Goal: Task Accomplishment & Management: Complete application form

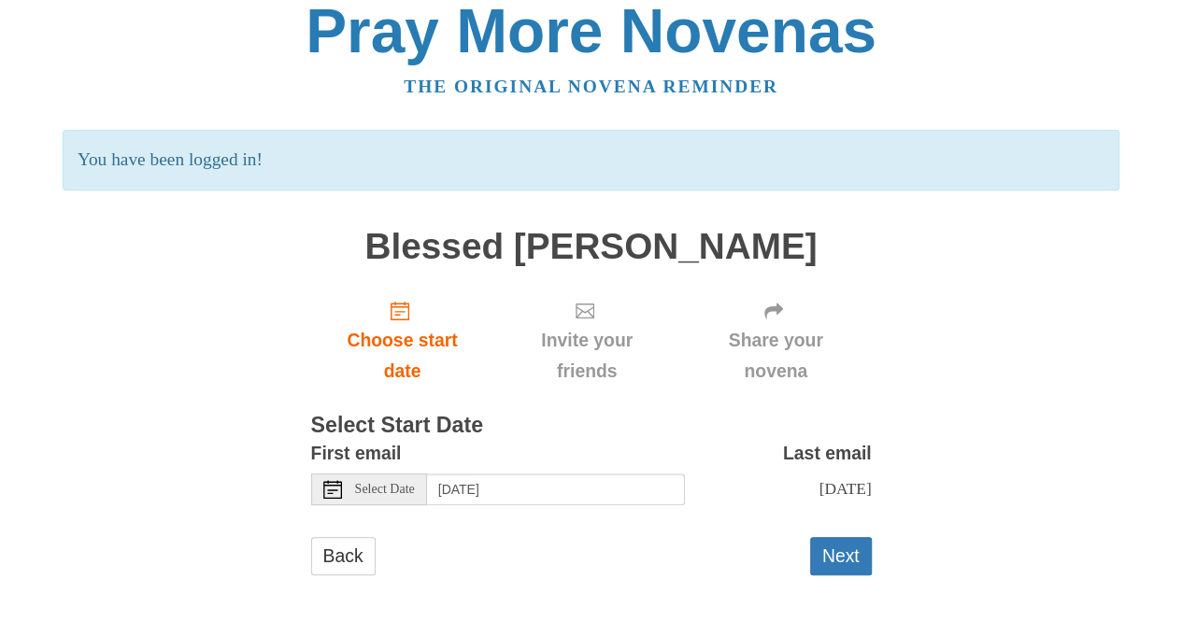
scroll to position [24, 0]
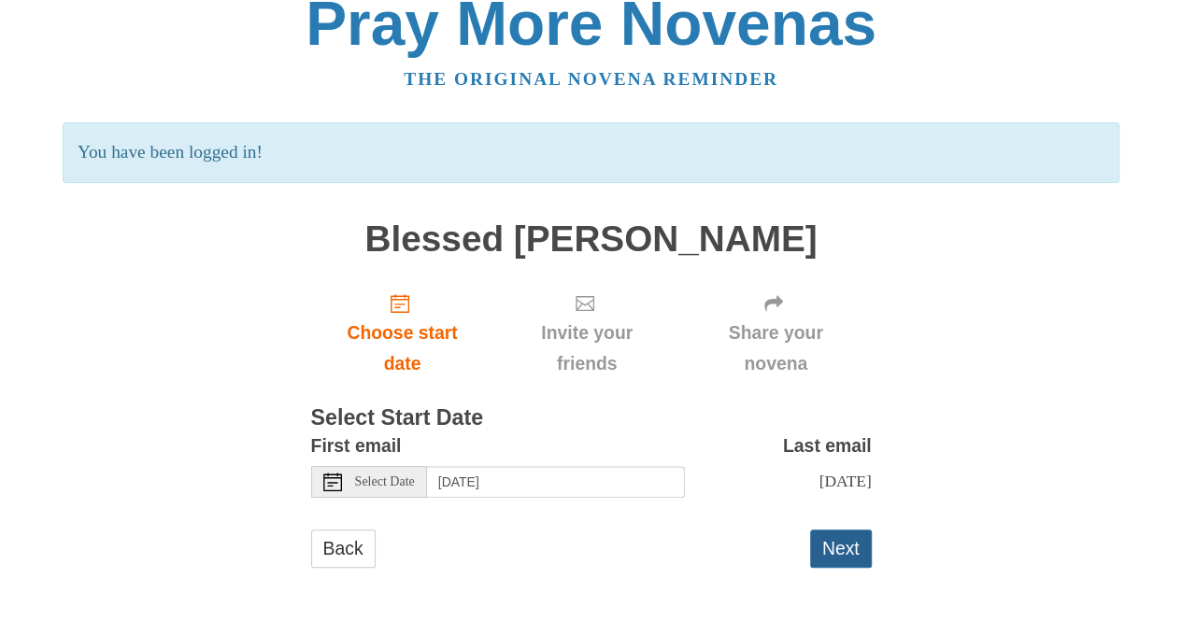
click at [846, 551] on button "Next" at bounding box center [841, 549] width 62 height 38
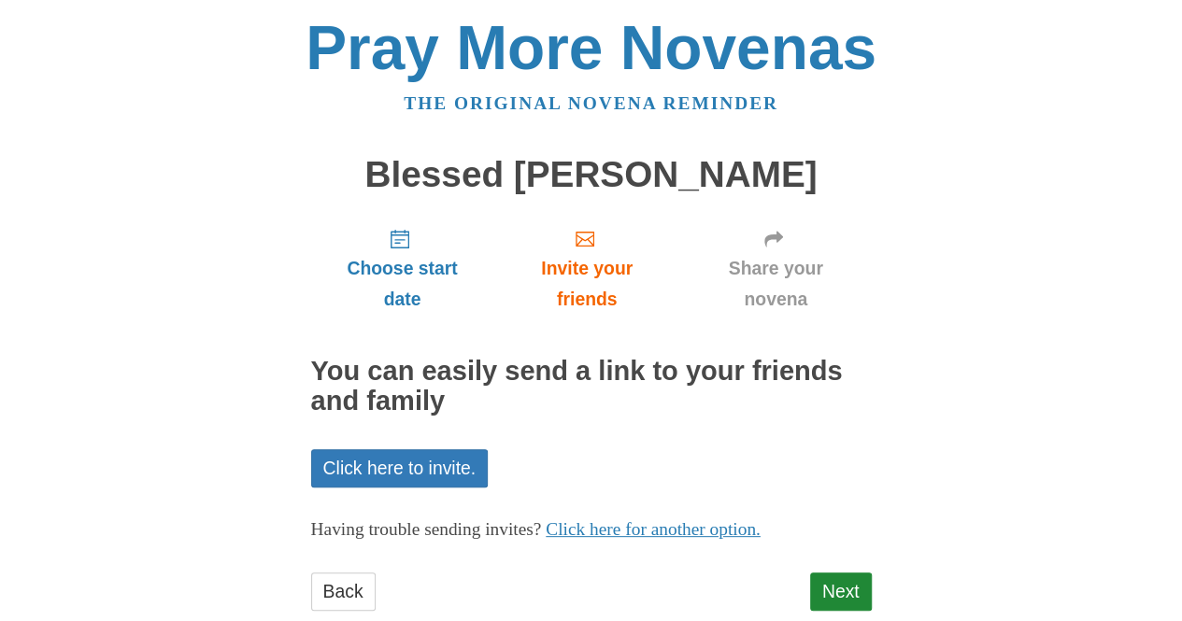
scroll to position [42, 0]
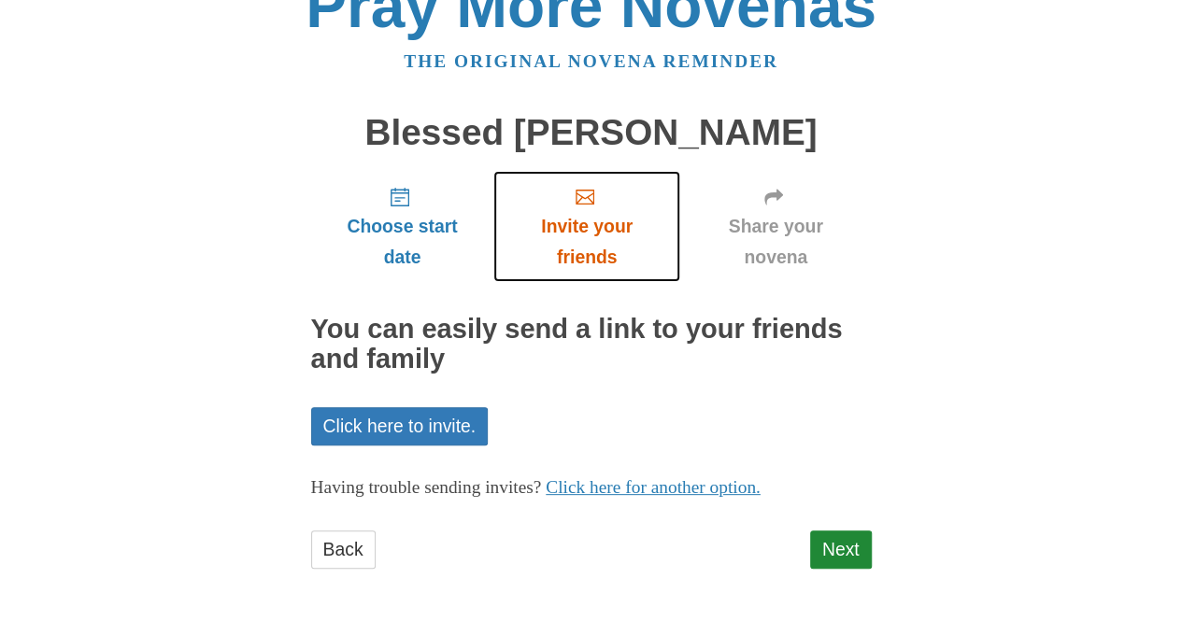
click at [580, 243] on span "Invite your friends" at bounding box center [586, 242] width 149 height 62
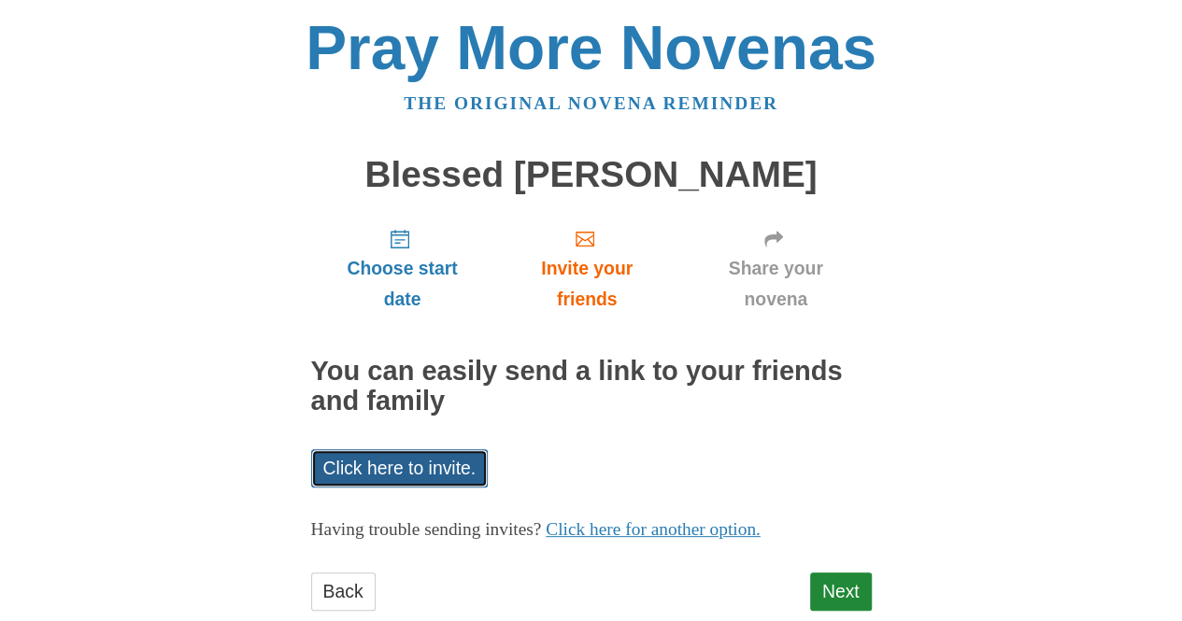
click at [445, 461] on link "Click here to invite." at bounding box center [399, 468] width 177 height 38
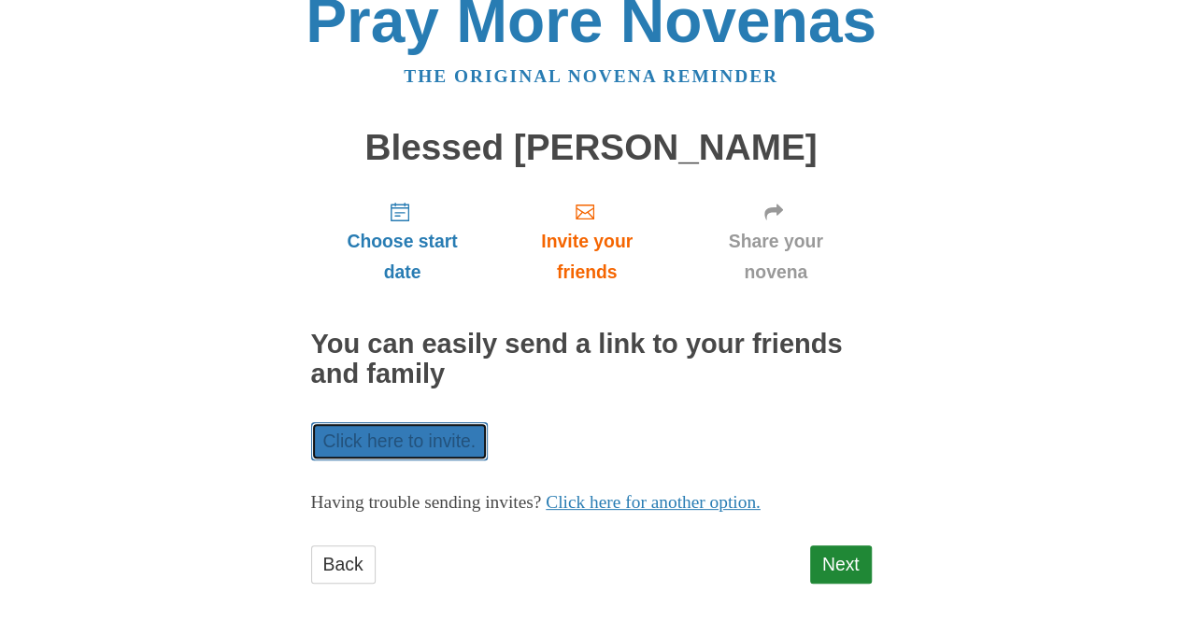
scroll to position [42, 0]
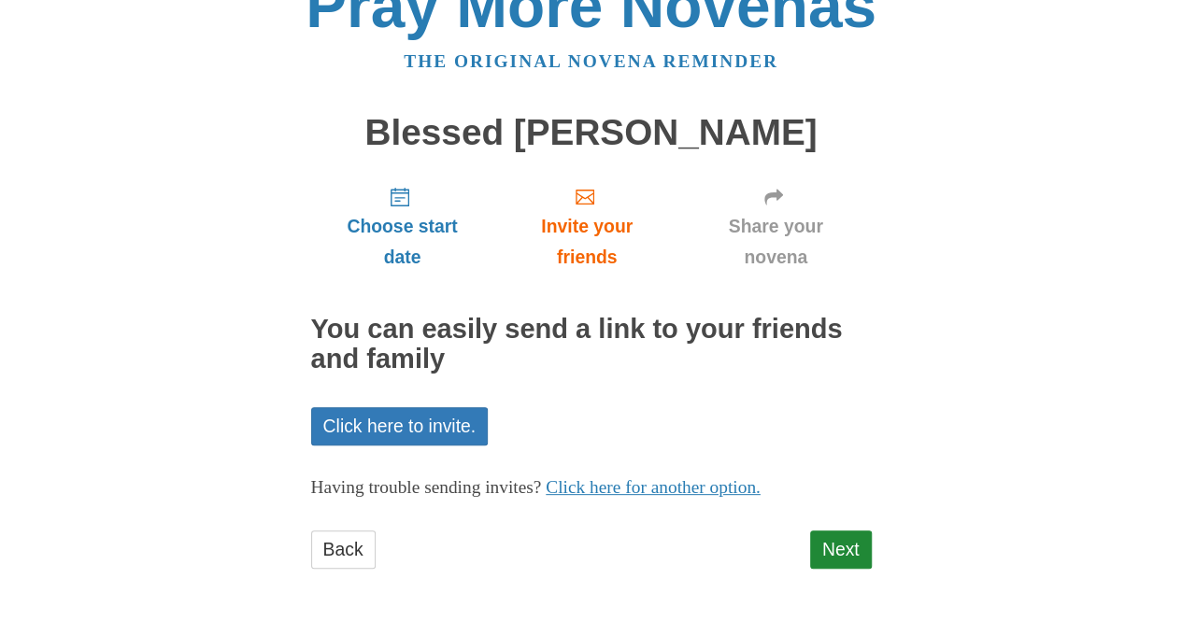
click at [178, 195] on div "Pray More Novenas The original novena reminder Blessed Solanus Casey Novena Cho…" at bounding box center [591, 290] width 1093 height 665
click at [372, 425] on link "Click here to invite." at bounding box center [399, 426] width 177 height 38
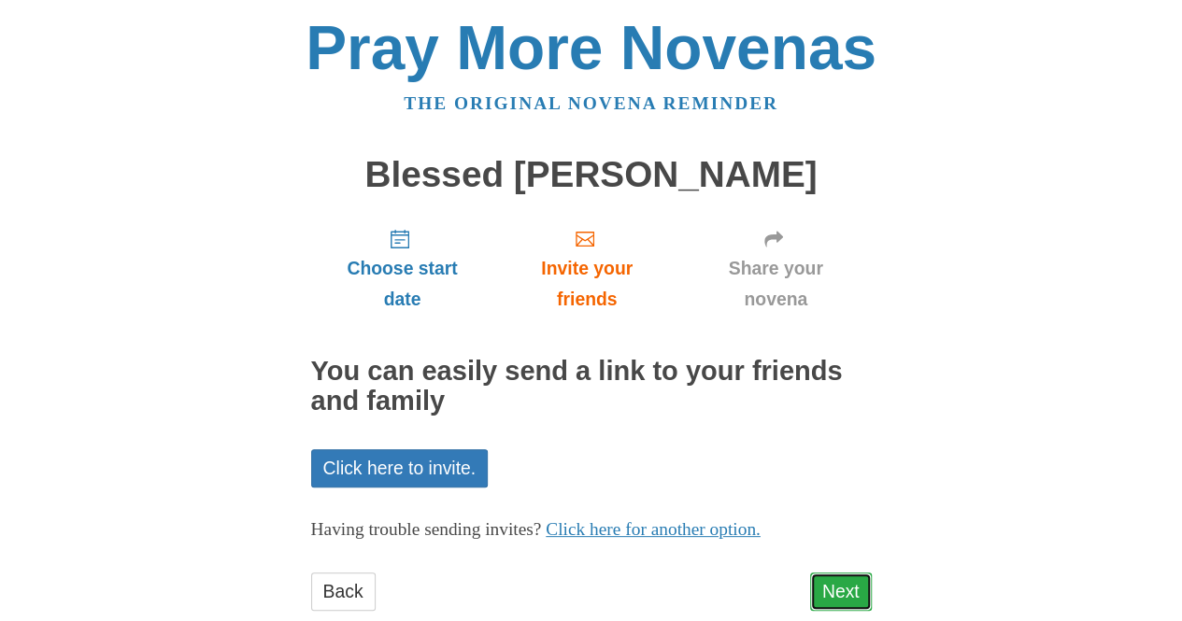
click at [834, 580] on link "Next" at bounding box center [841, 592] width 62 height 38
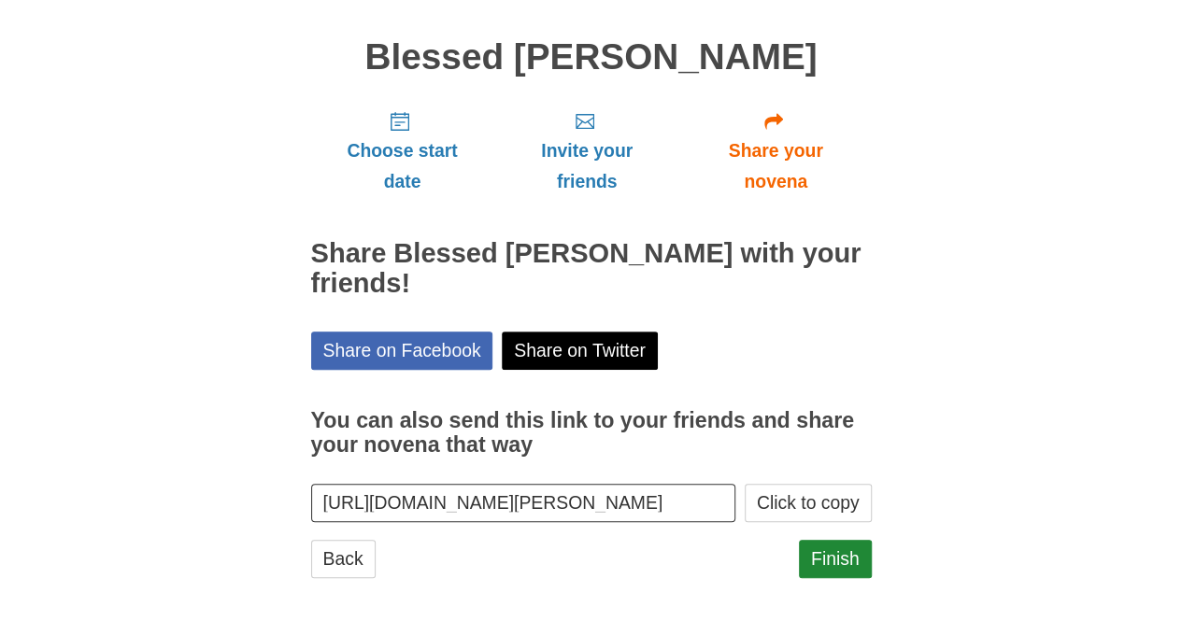
scroll to position [127, 0]
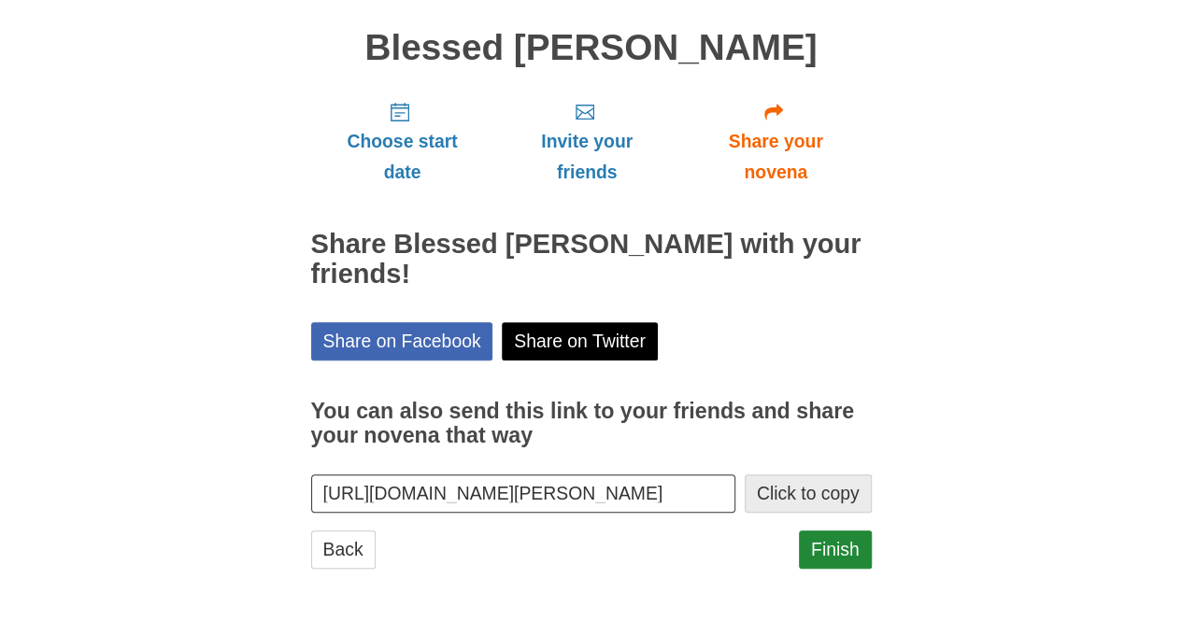
click at [826, 494] on button "Click to copy" at bounding box center [807, 494] width 127 height 38
click at [835, 548] on link "Finish" at bounding box center [835, 550] width 73 height 38
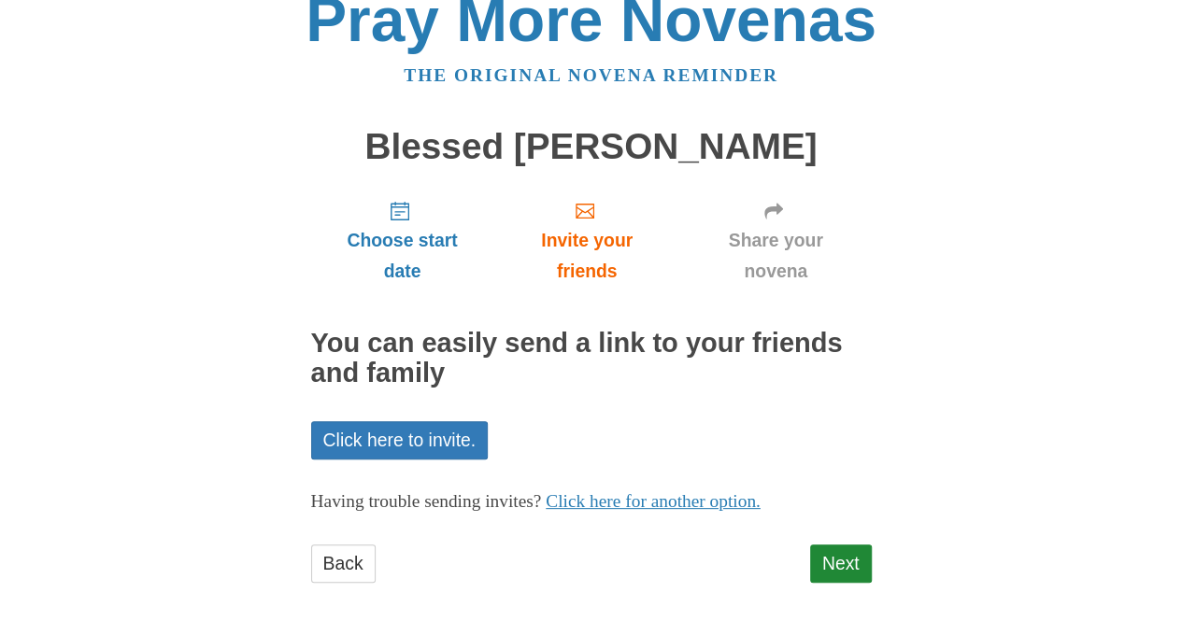
scroll to position [42, 0]
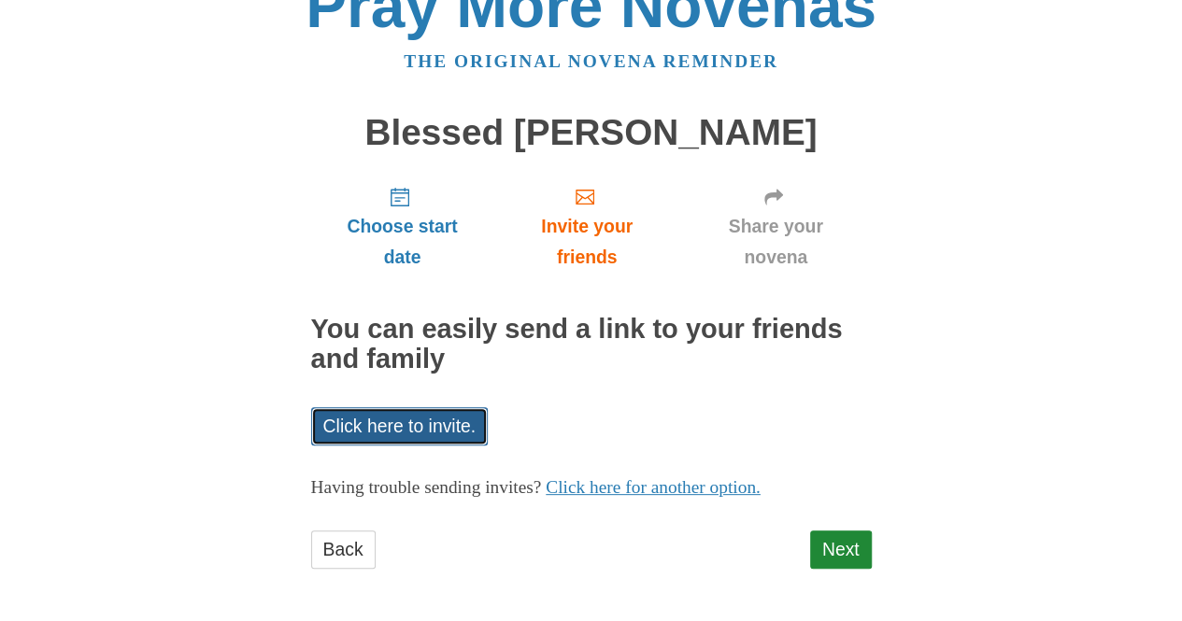
click at [452, 429] on link "Click here to invite." at bounding box center [399, 426] width 177 height 38
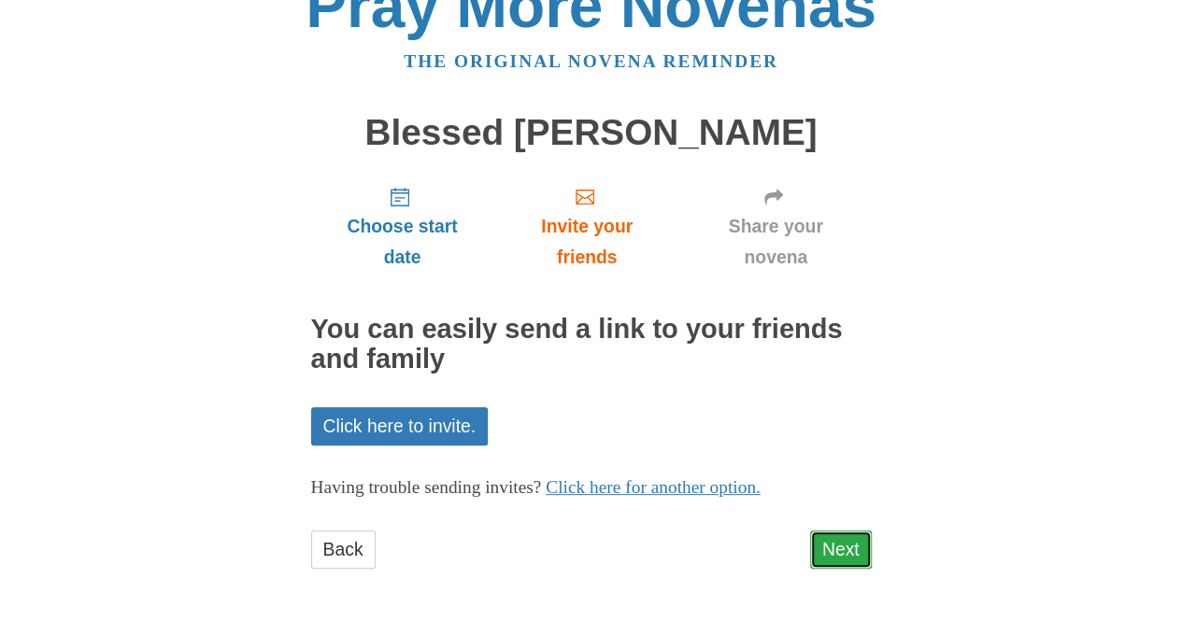
click at [837, 543] on link "Next" at bounding box center [841, 550] width 62 height 38
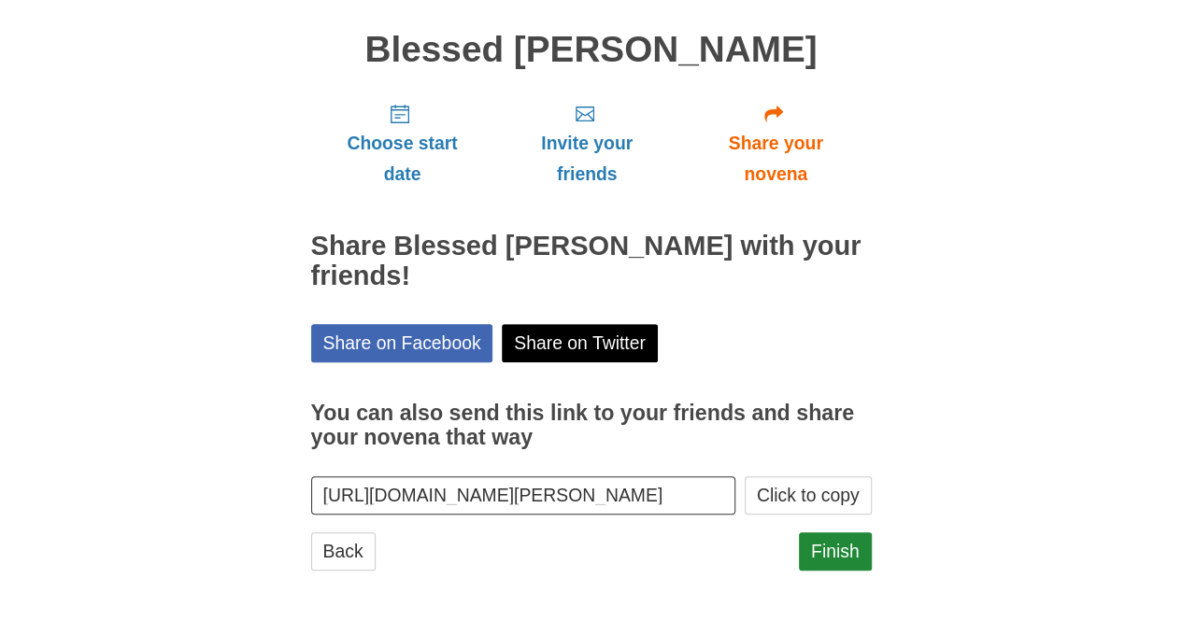
scroll to position [127, 0]
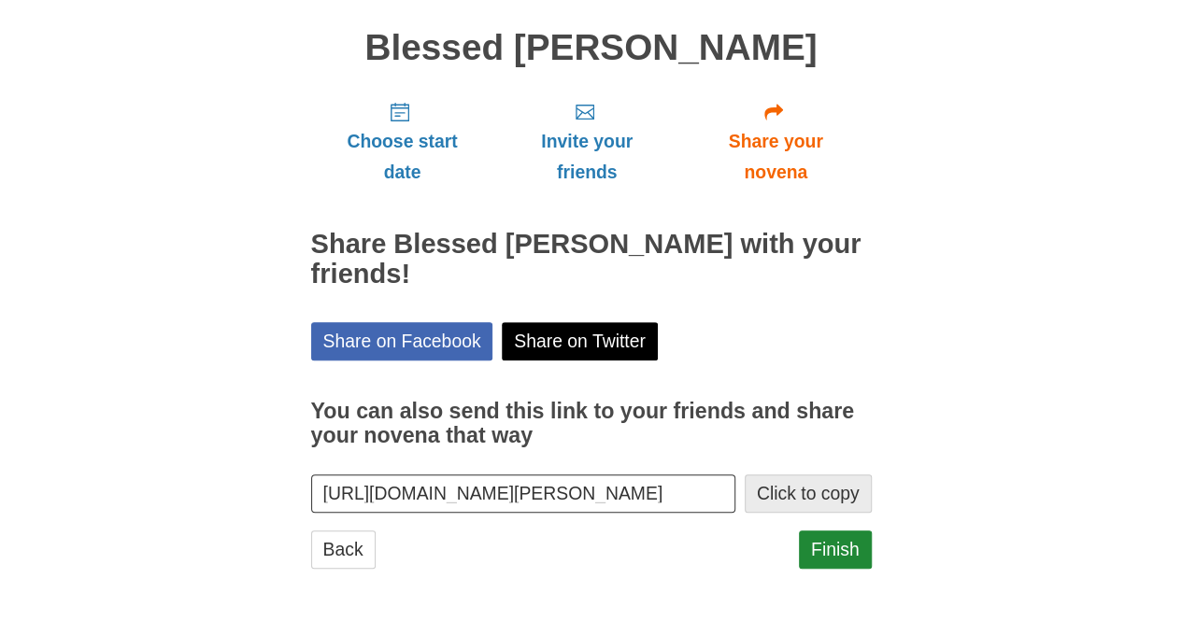
click at [811, 497] on button "Click to copy" at bounding box center [807, 494] width 127 height 38
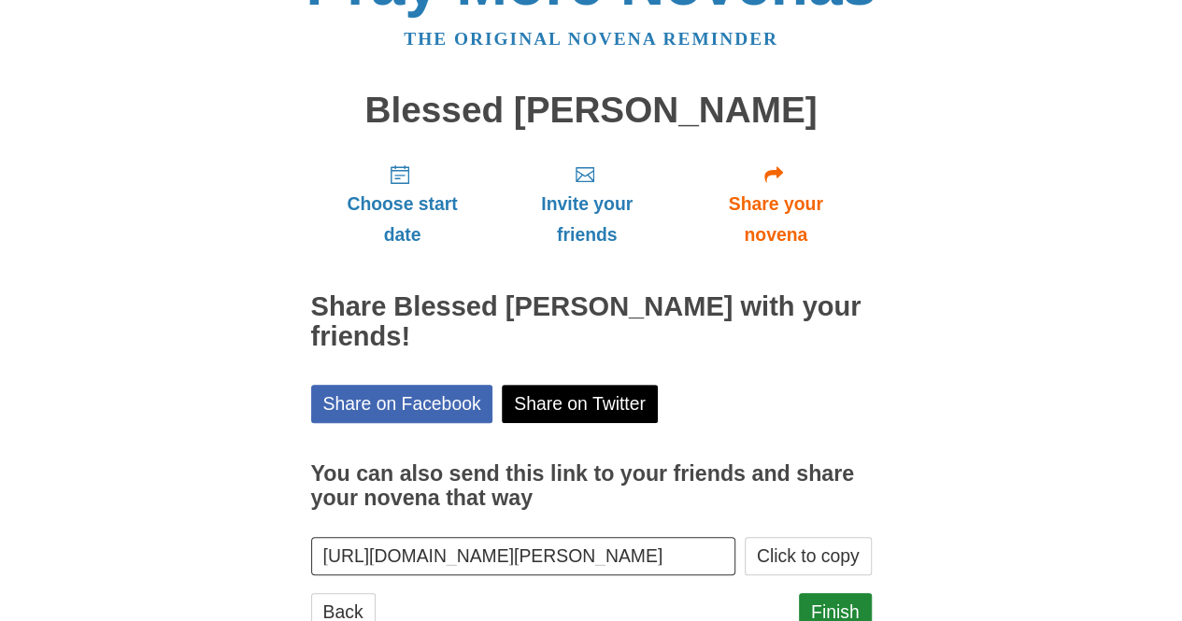
scroll to position [127, 0]
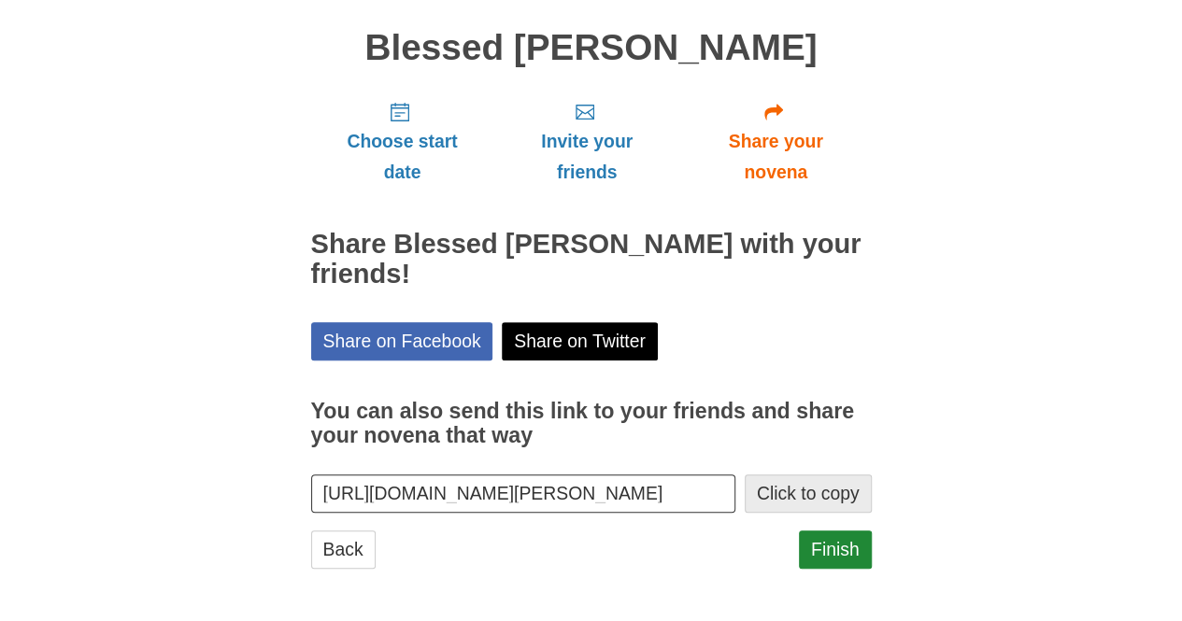
click at [766, 492] on button "Click to copy" at bounding box center [807, 494] width 127 height 38
click at [821, 546] on link "Finish" at bounding box center [835, 550] width 73 height 38
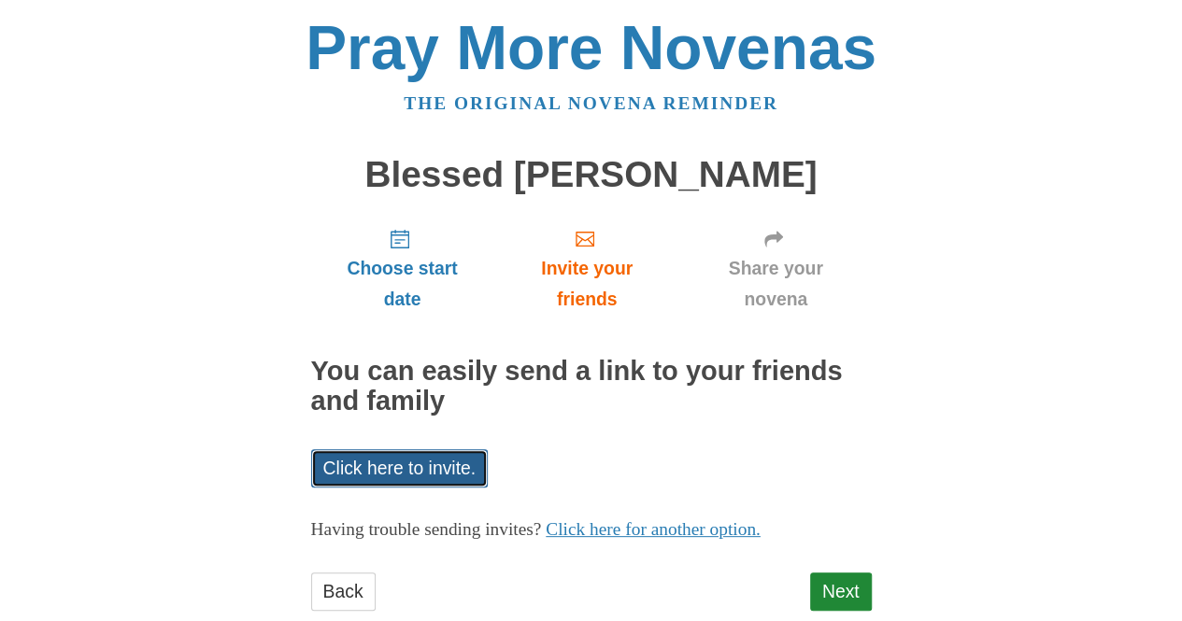
click at [401, 464] on link "Click here to invite." at bounding box center [399, 468] width 177 height 38
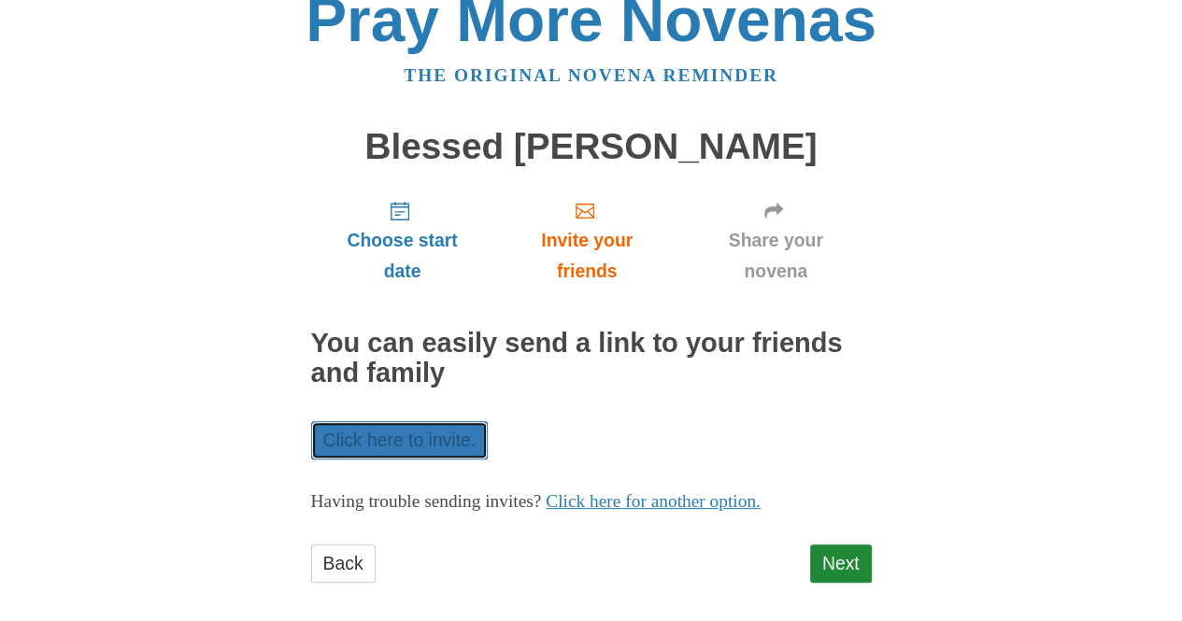
scroll to position [42, 0]
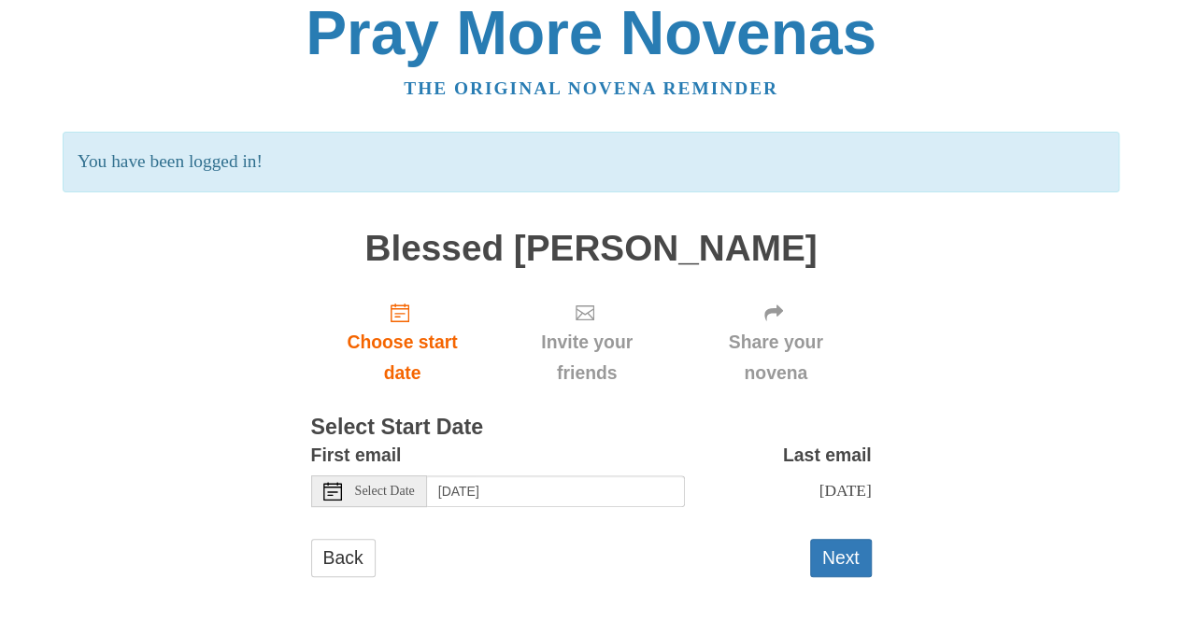
scroll to position [24, 0]
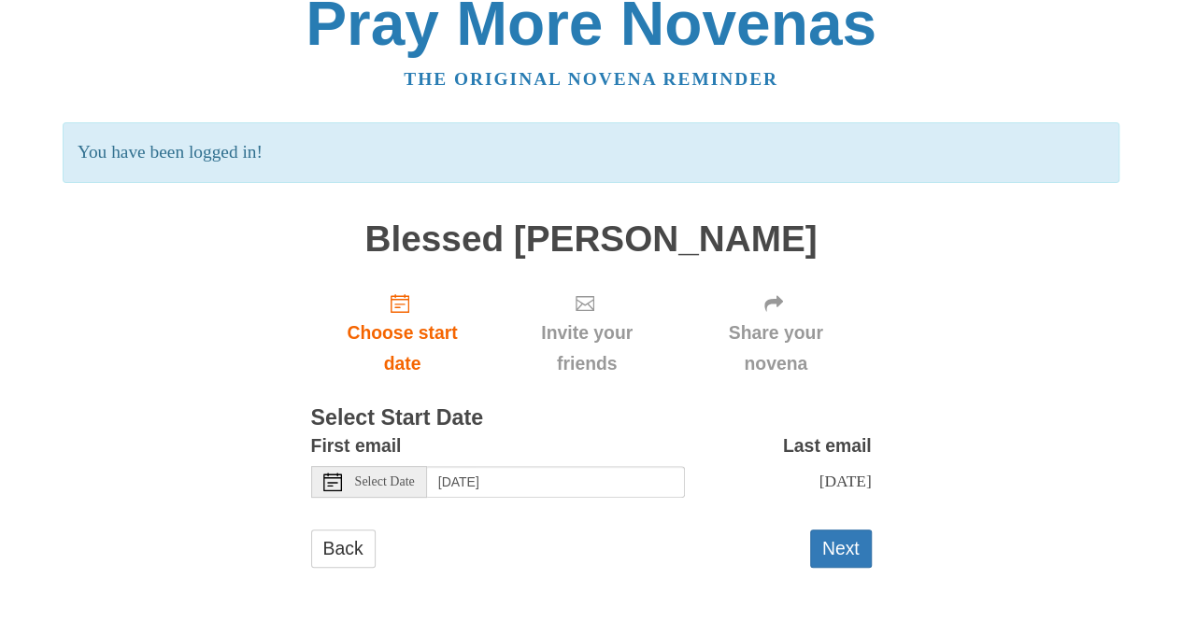
click at [266, 291] on div "Pray More Novenas The original novena reminder You have been logged in! Blessed…" at bounding box center [591, 299] width 1093 height 646
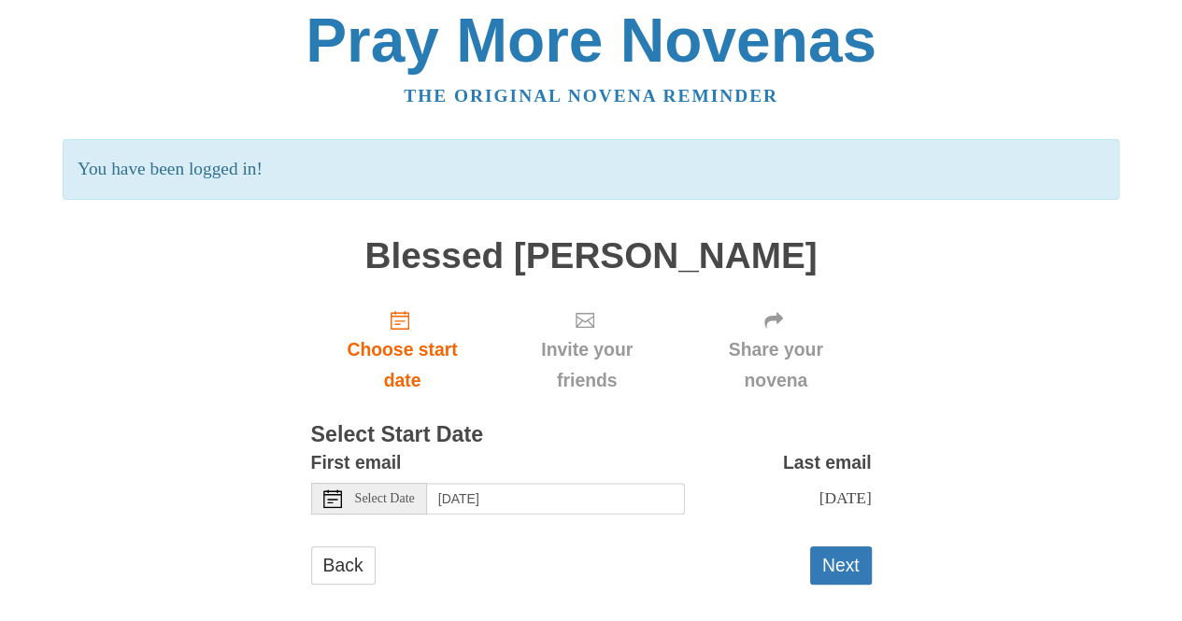
scroll to position [0, 0]
